Goal: Navigation & Orientation: Locate item on page

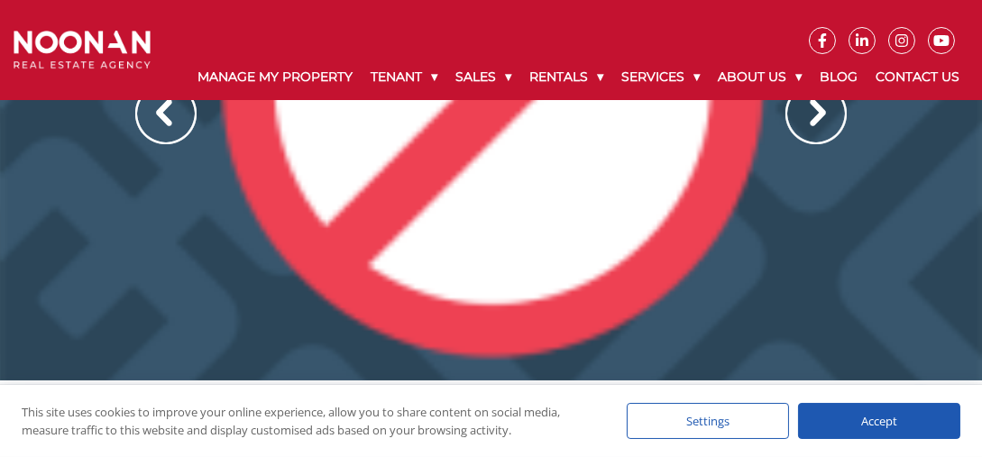
scroll to position [90, 0]
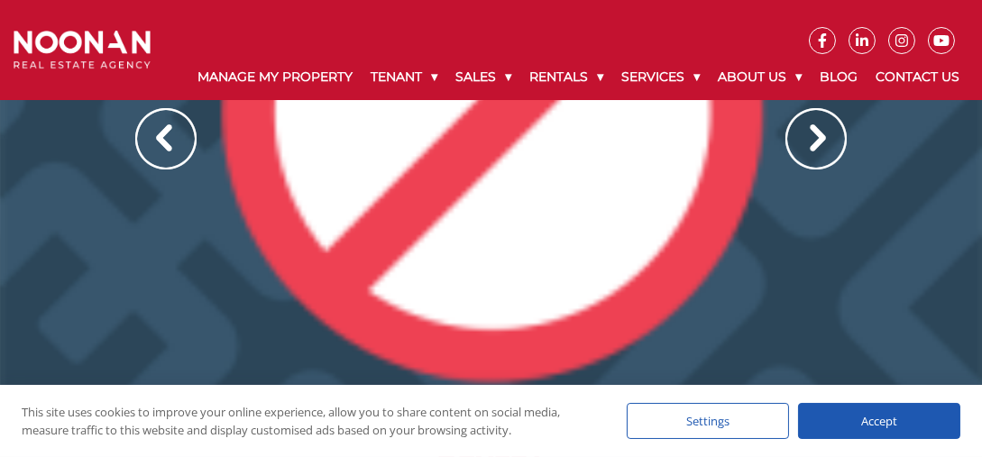
click at [801, 139] on img at bounding box center [815, 138] width 61 height 61
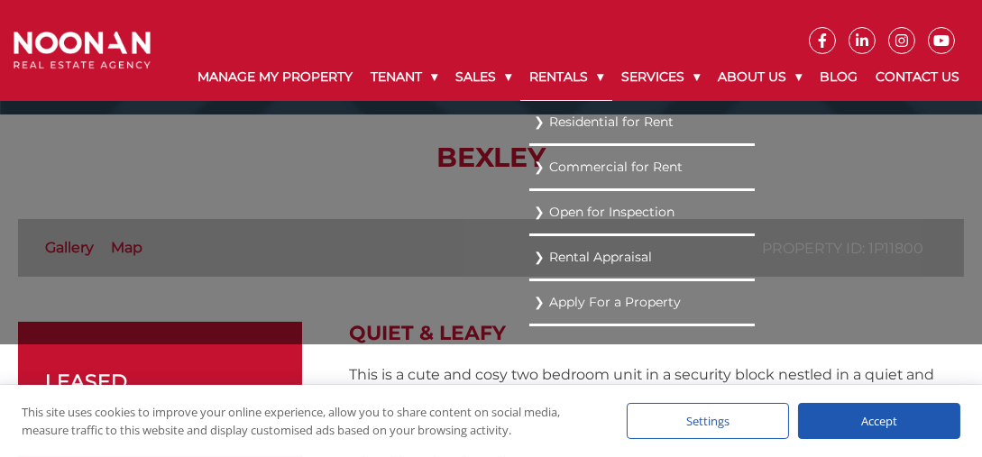
scroll to position [361, 0]
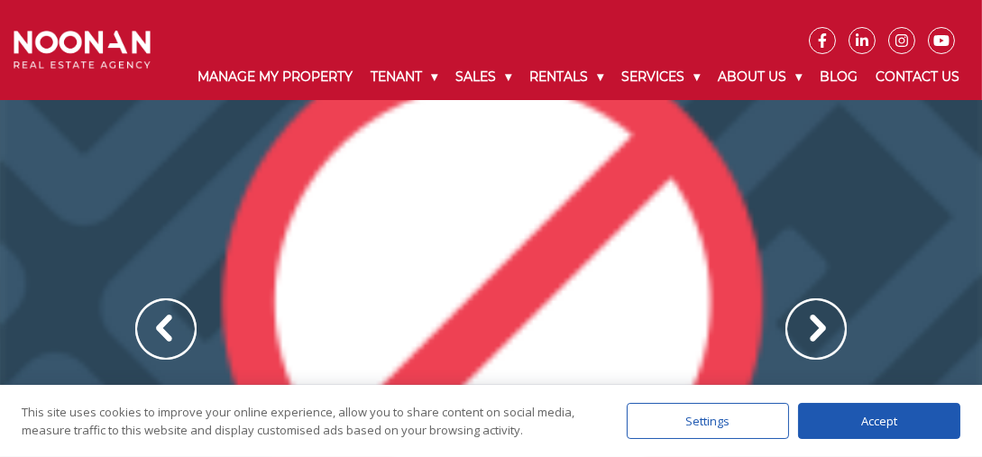
click at [818, 319] on div at bounding box center [491, 348] width 982 height 496
click at [805, 335] on img at bounding box center [815, 328] width 61 height 61
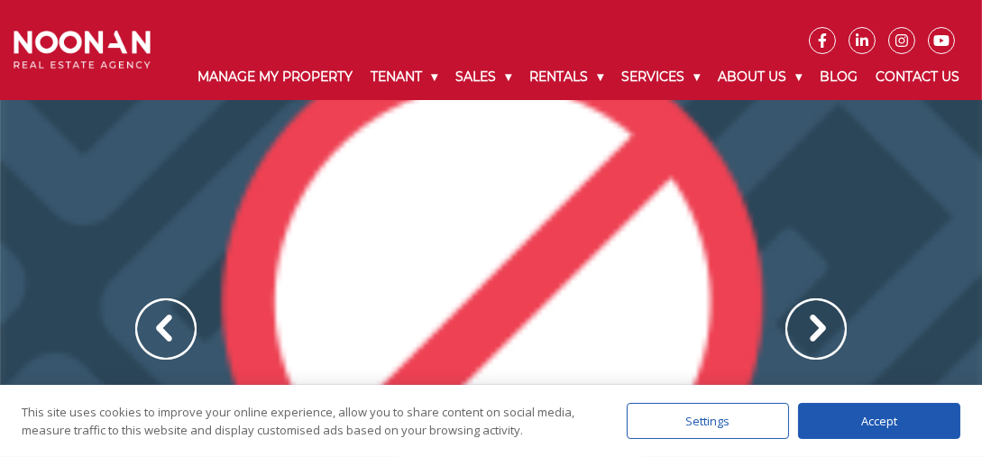
click at [805, 335] on img at bounding box center [815, 328] width 61 height 61
